Goal: Information Seeking & Learning: Learn about a topic

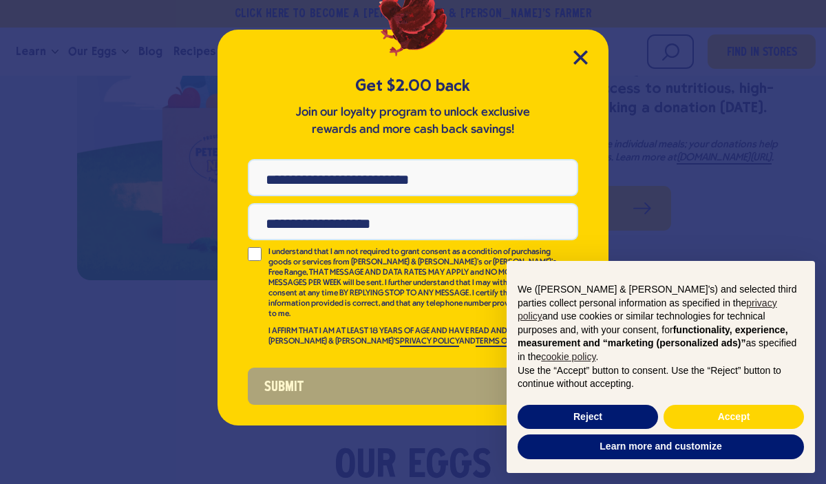
scroll to position [2291, 0]
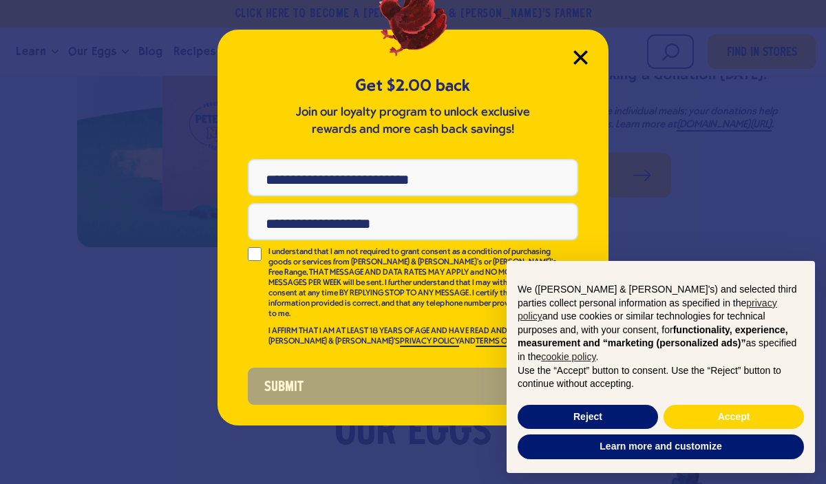
click at [585, 55] on icon "Close Modal" at bounding box center [580, 57] width 14 height 14
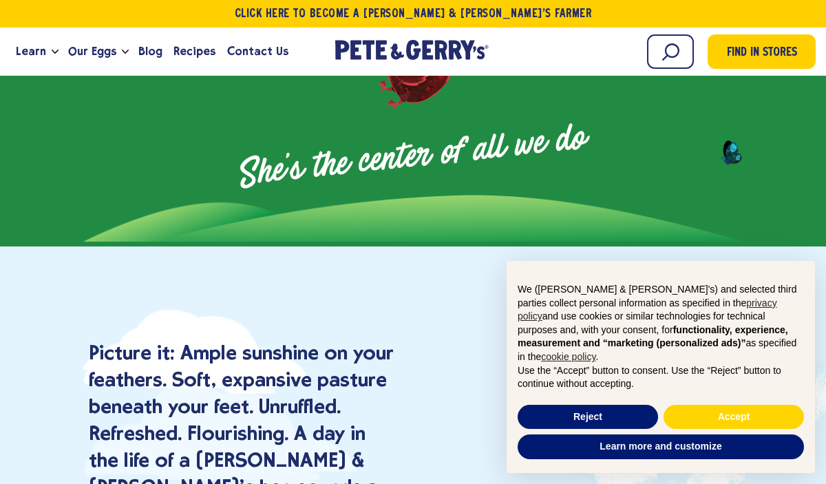
scroll to position [1040, 0]
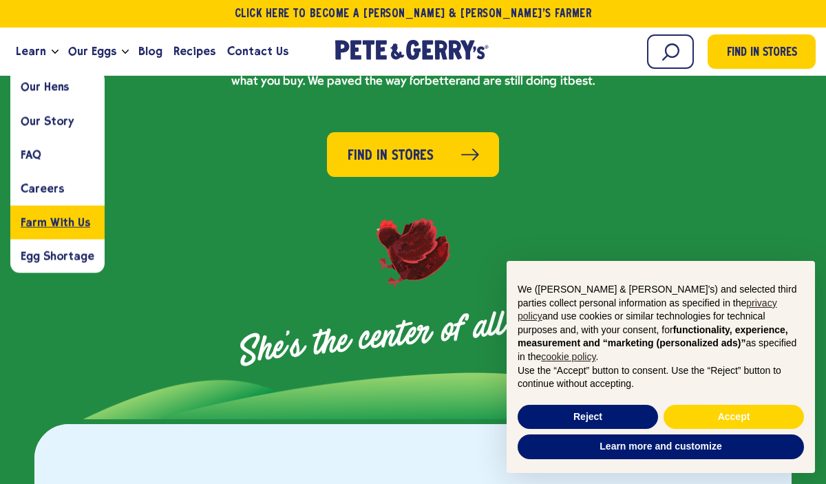
click at [73, 226] on span "Farm With Us" at bounding box center [55, 221] width 69 height 13
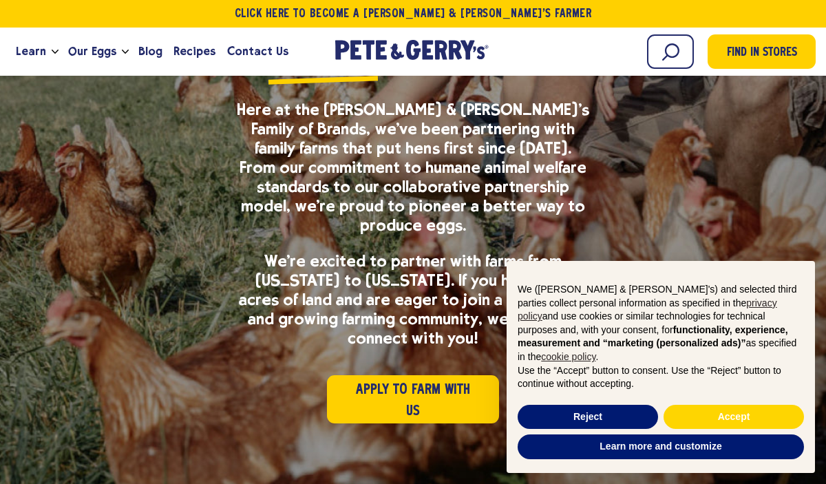
scroll to position [252, 0]
